Goal: Information Seeking & Learning: Learn about a topic

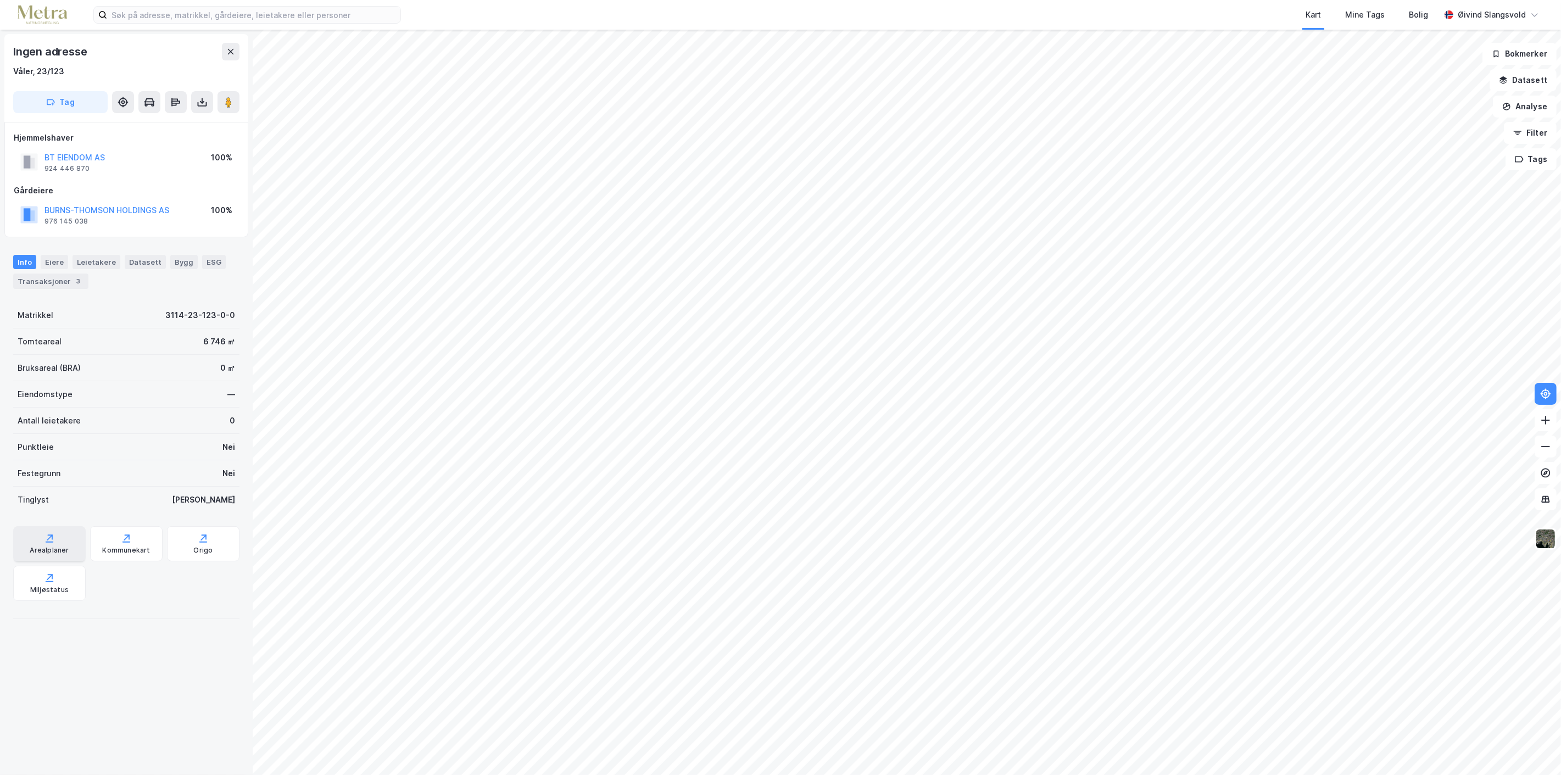
click at [36, 546] on div "Arealplaner" at bounding box center [49, 550] width 39 height 9
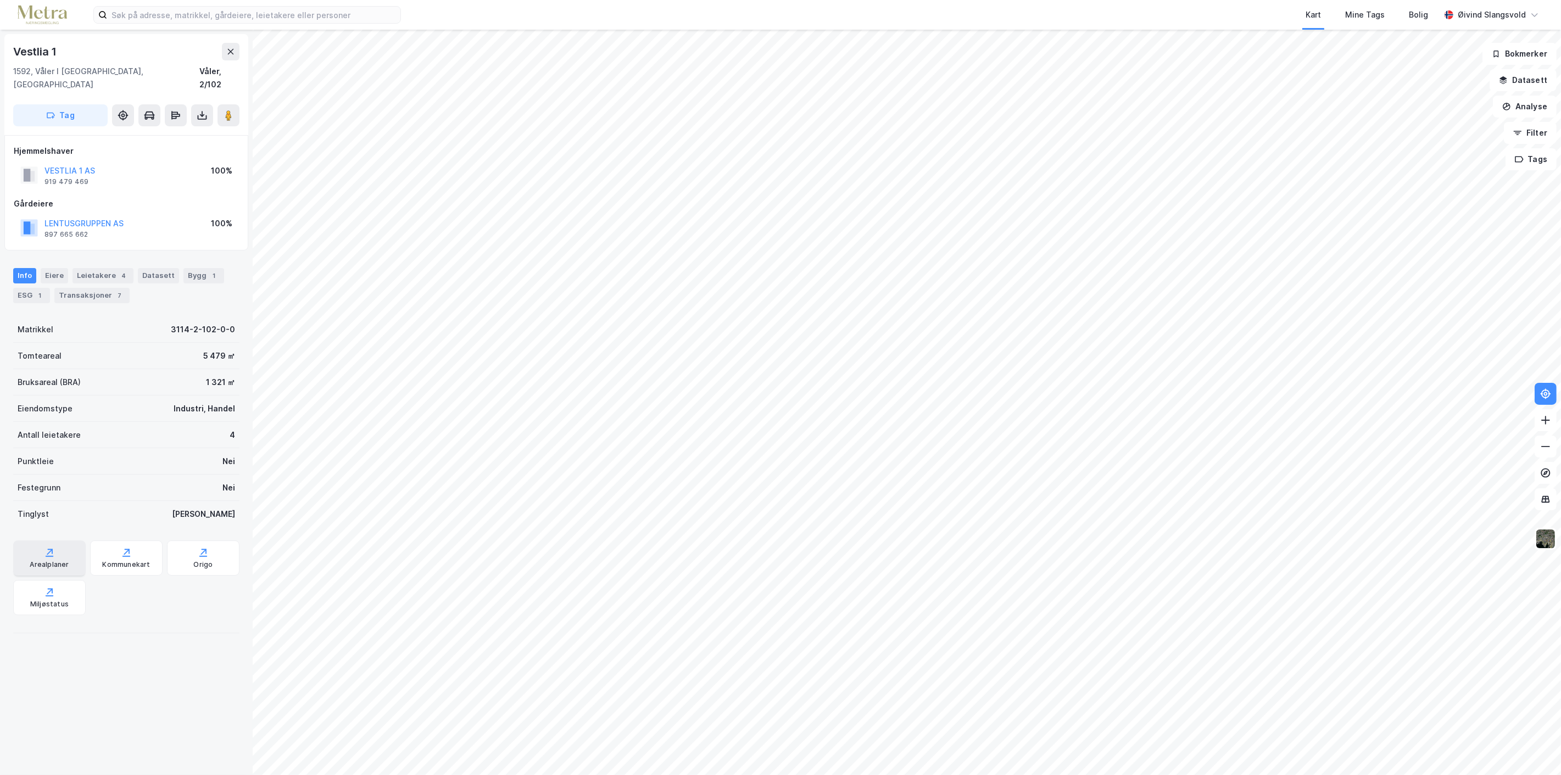
click at [47, 547] on icon at bounding box center [49, 552] width 11 height 11
click at [98, 288] on div "Transaksjoner 7" at bounding box center [91, 295] width 75 height 15
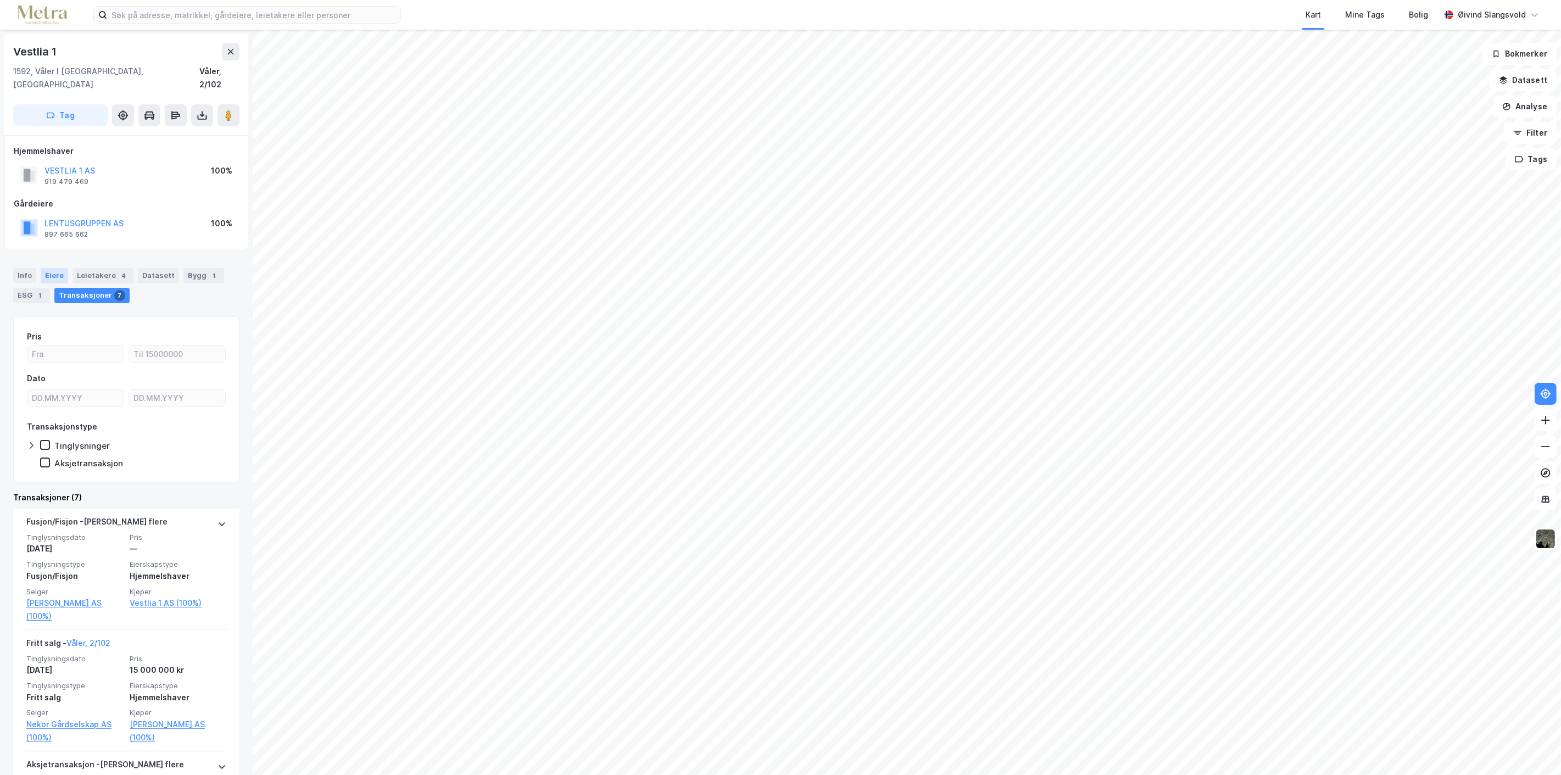
click at [56, 268] on div "Eiere" at bounding box center [54, 275] width 27 height 15
